Goal: Find specific page/section: Find specific page/section

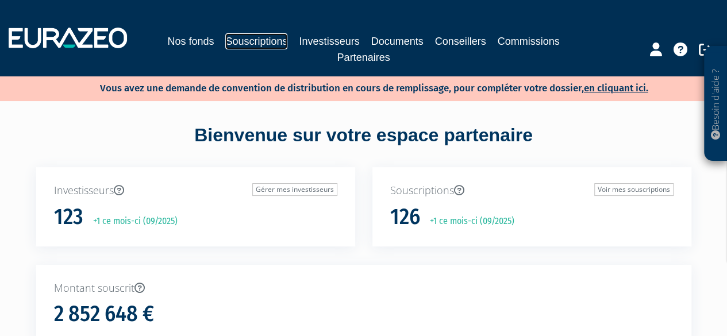
click at [246, 37] on link "Souscriptions" at bounding box center [256, 41] width 62 height 16
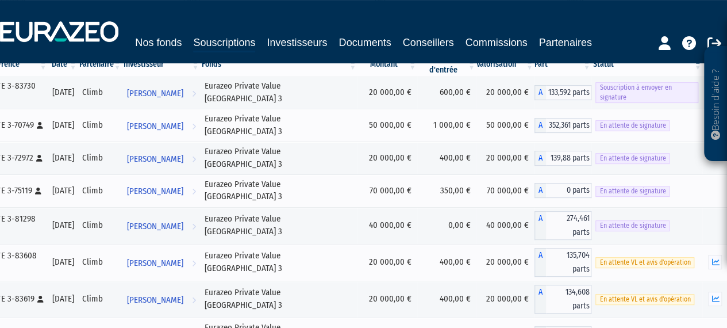
scroll to position [211, 0]
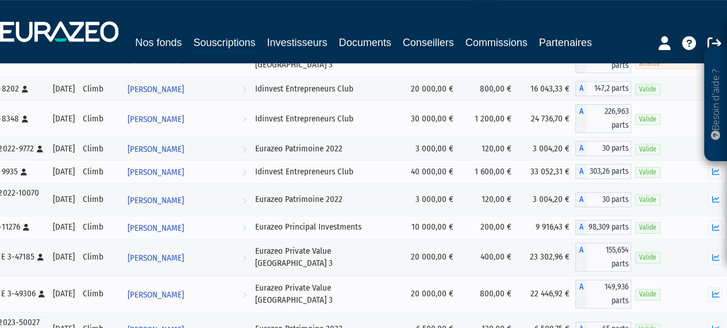
scroll to position [230, 0]
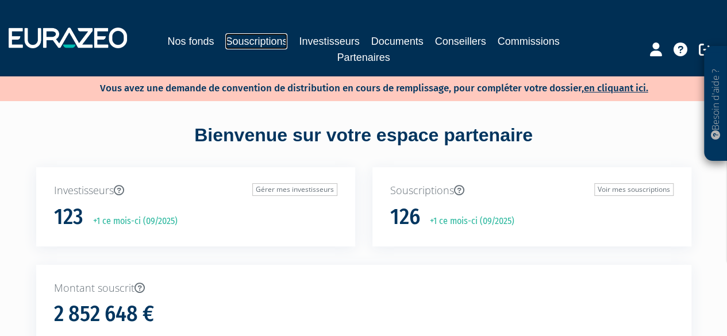
click at [263, 36] on link "Souscriptions" at bounding box center [256, 41] width 62 height 16
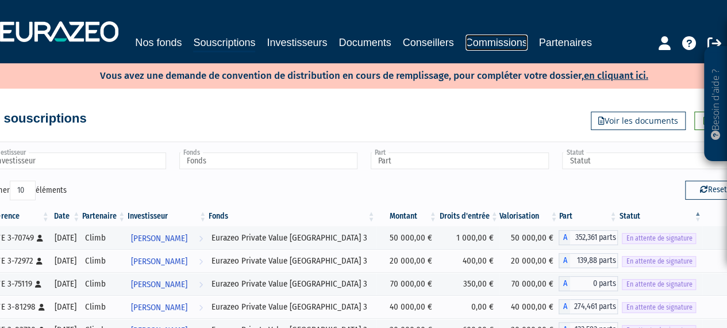
click at [520, 41] on link "Commissions" at bounding box center [497, 42] width 62 height 16
